Goal: Information Seeking & Learning: Learn about a topic

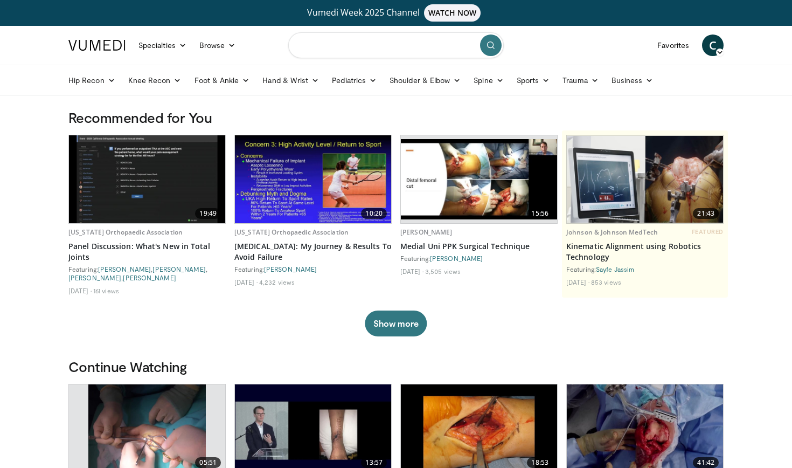
click at [308, 46] on input "Search topics, interventions" at bounding box center [395, 45] width 215 height 26
type input "**********"
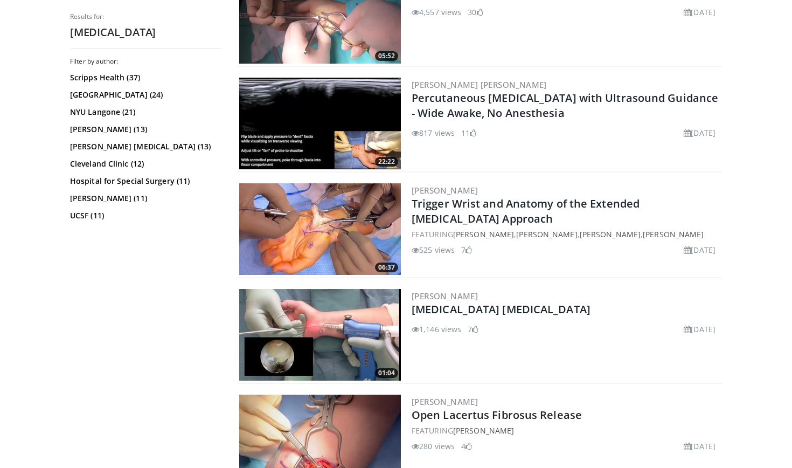
scroll to position [399, 0]
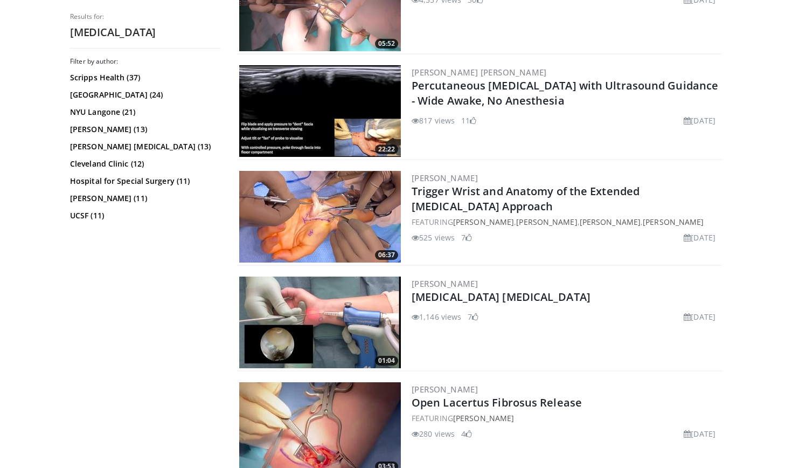
click at [352, 197] on img at bounding box center [320, 217] width 162 height 92
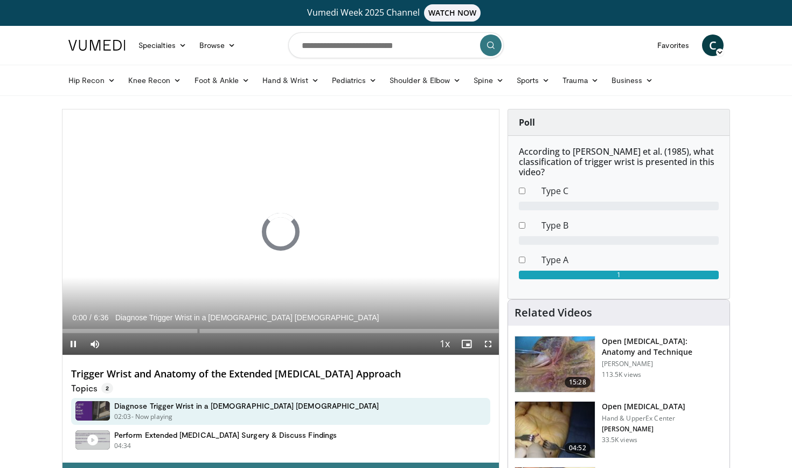
click at [74, 345] on span "Video Player" at bounding box center [73, 344] width 22 height 22
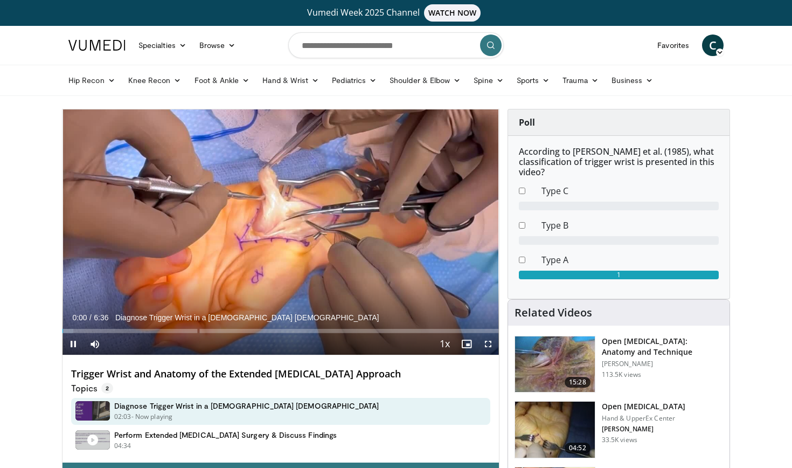
click at [73, 342] on span "Video Player" at bounding box center [73, 344] width 22 height 22
